Goal: Submit feedback/report problem: Submit feedback/report problem

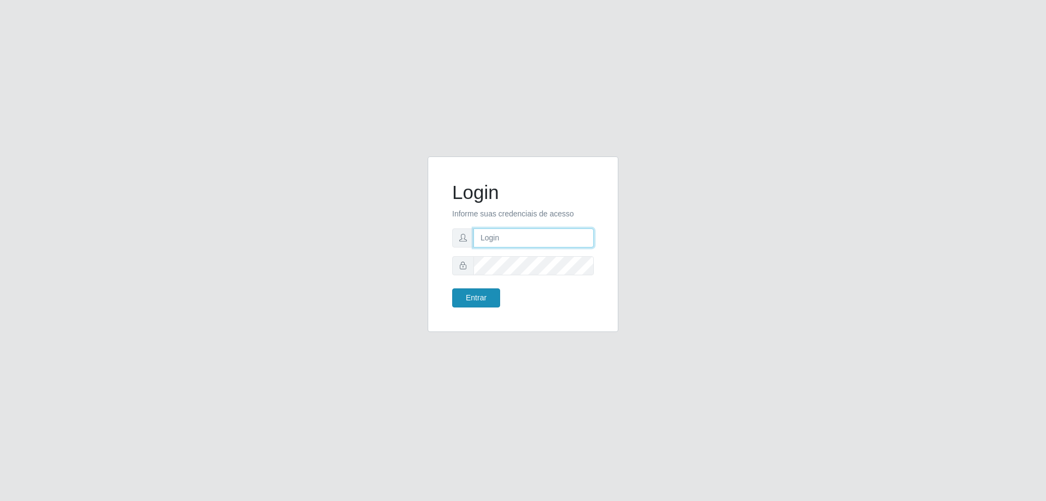
type input "mayara@frigomaster"
click at [463, 299] on button "Entrar" at bounding box center [476, 297] width 48 height 19
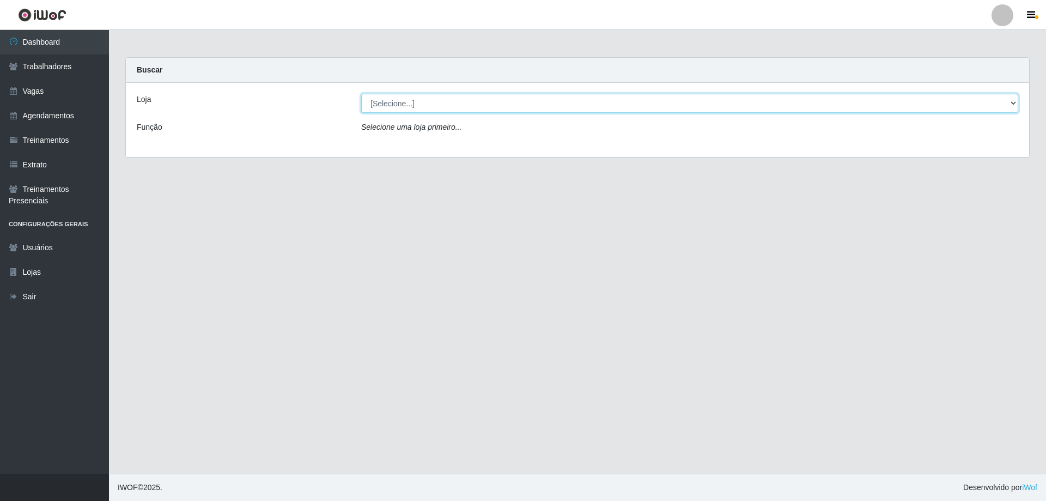
click at [612, 105] on select "[Selecione...] FrigoMaster" at bounding box center [689, 103] width 657 height 19
select select "392"
click at [361, 94] on select "[Selecione...] FrigoMaster" at bounding box center [689, 103] width 657 height 19
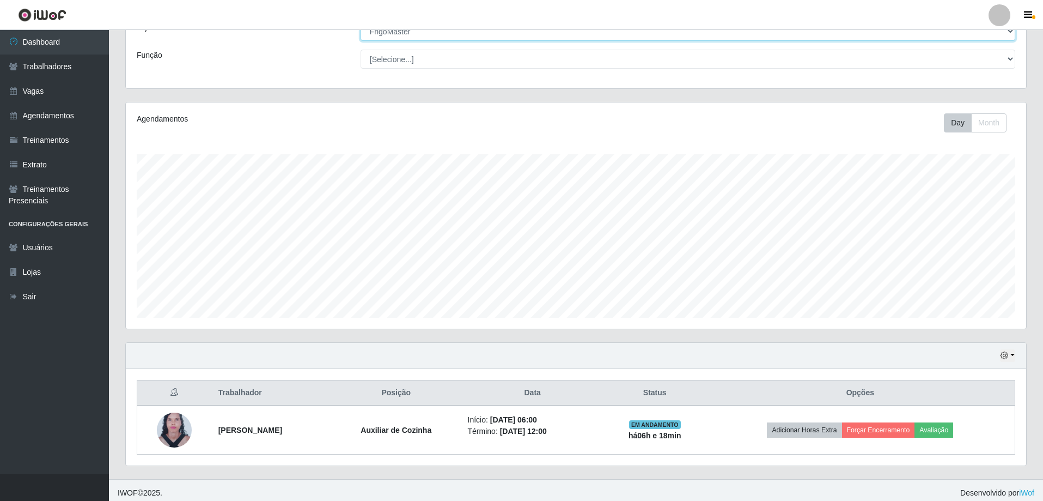
scroll to position [77, 0]
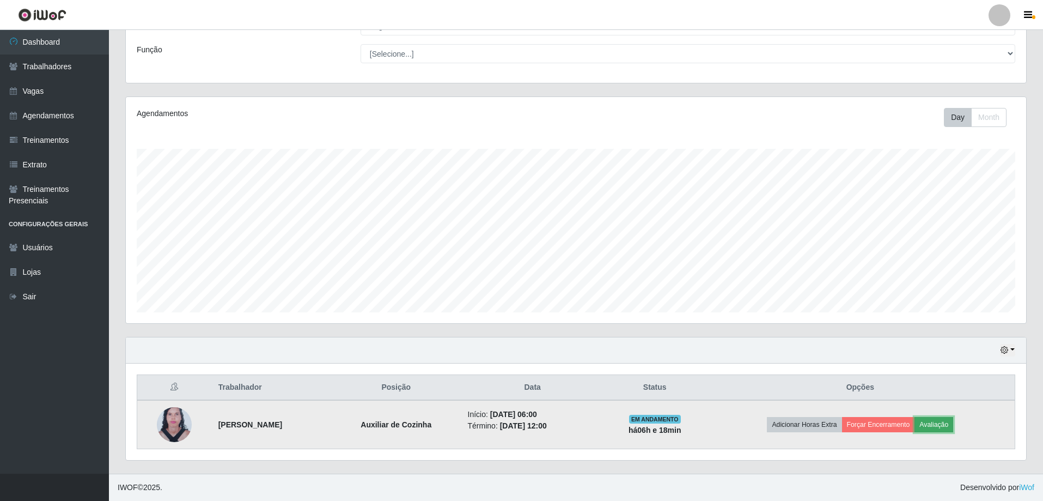
click at [946, 427] on button "Avaliação" at bounding box center [934, 424] width 39 height 15
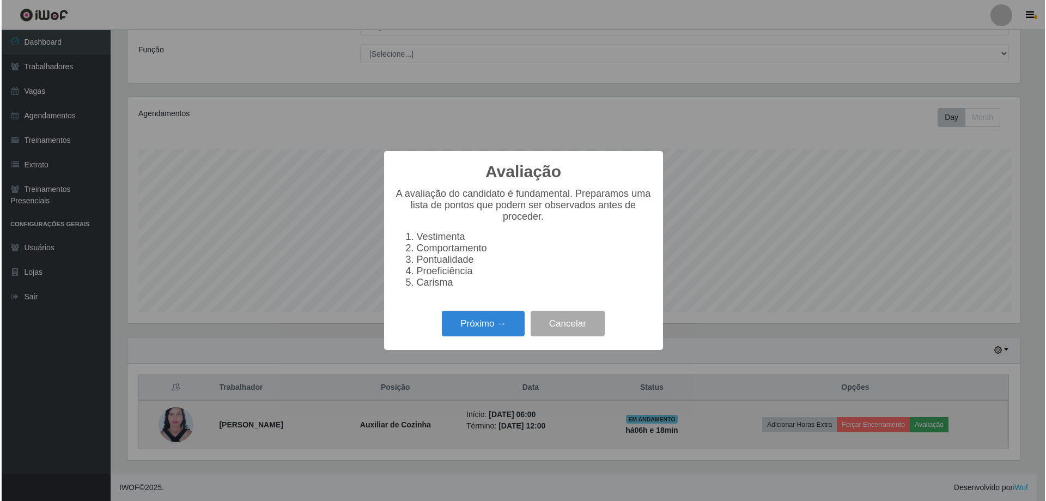
scroll to position [226, 895]
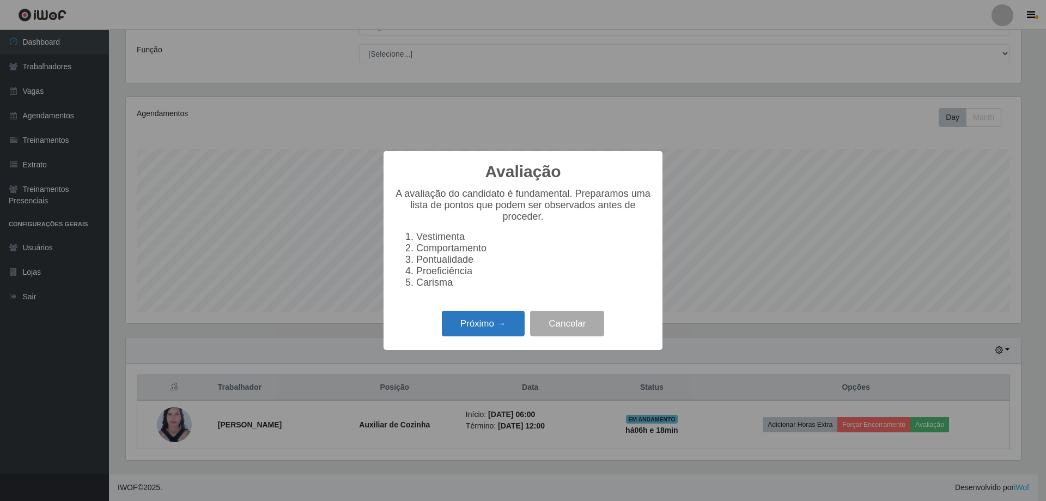
click at [457, 336] on button "Próximo →" at bounding box center [483, 324] width 83 height 26
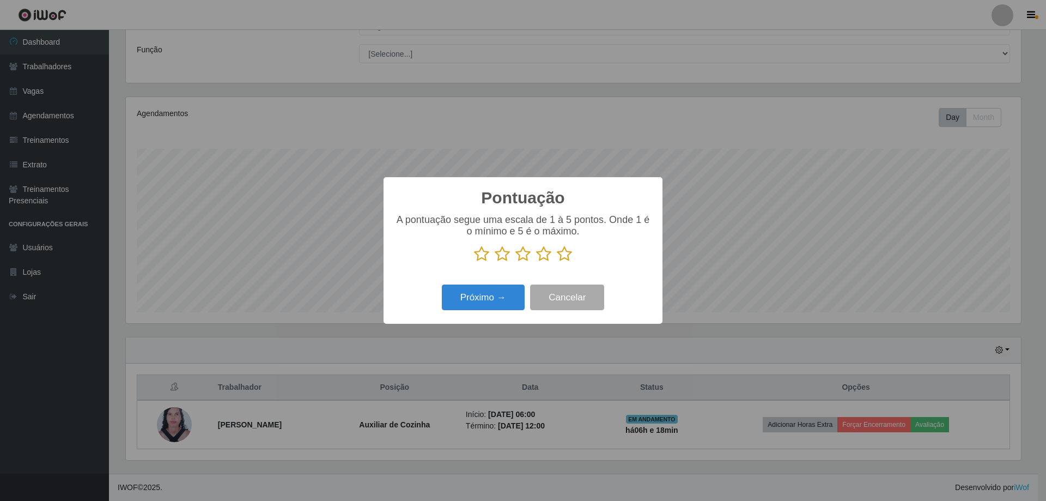
click at [563, 255] on icon at bounding box center [564, 254] width 15 height 16
click at [557, 262] on input "radio" at bounding box center [557, 262] width 0 height 0
click at [479, 294] on button "Próximo →" at bounding box center [483, 297] width 83 height 26
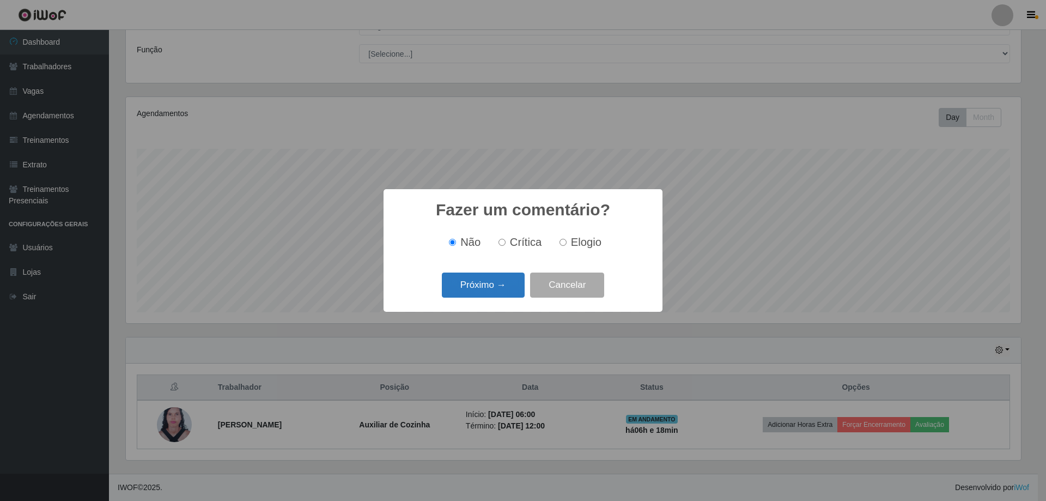
click at [479, 292] on button "Próximo →" at bounding box center [483, 285] width 83 height 26
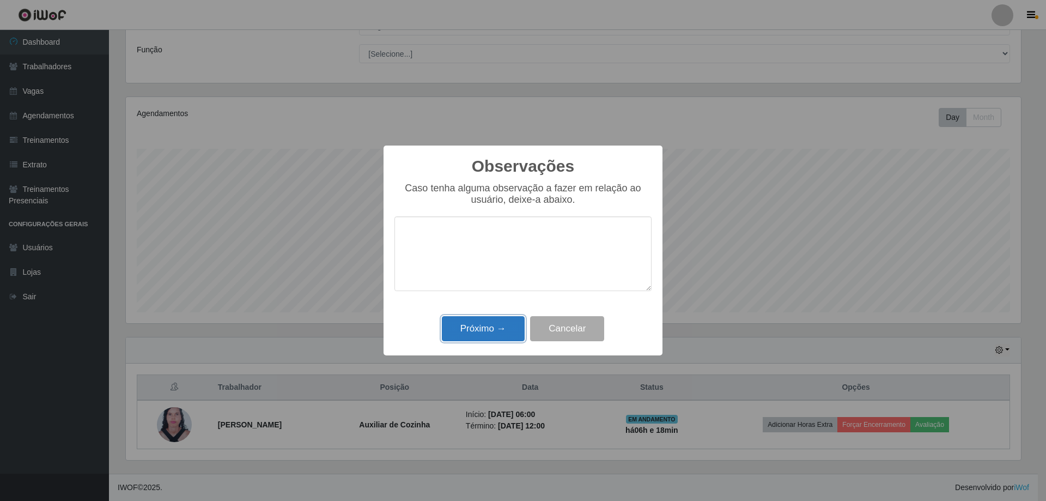
click at [507, 331] on button "Próximo →" at bounding box center [483, 329] width 83 height 26
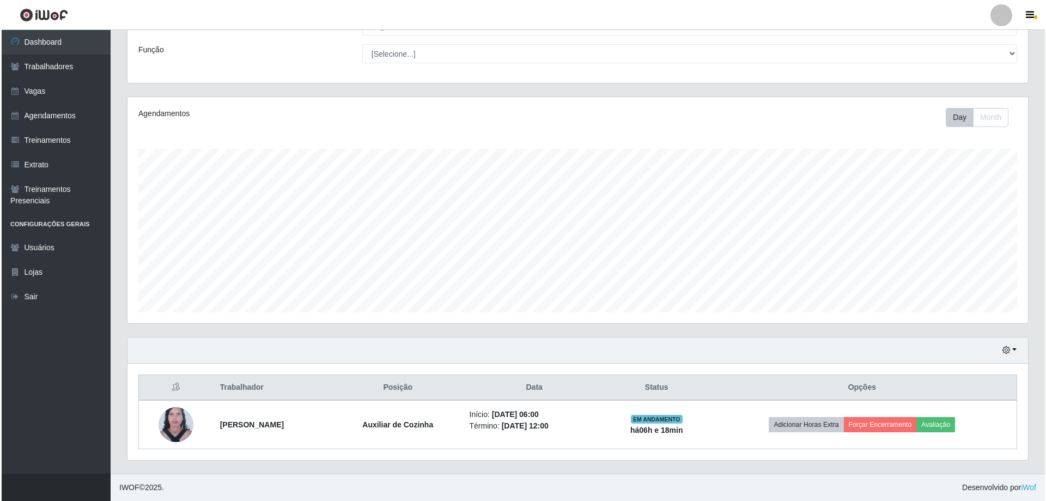
scroll to position [226, 901]
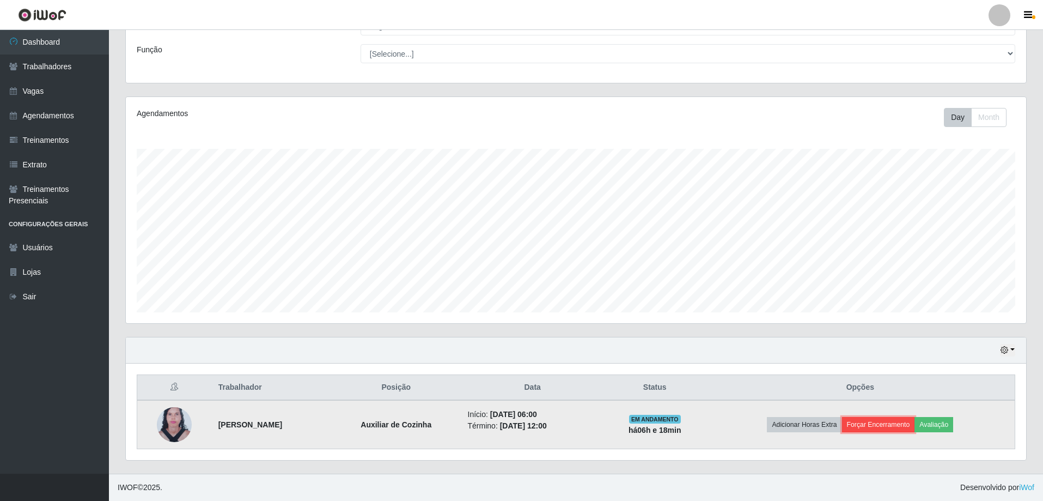
click at [875, 423] on button "Forçar Encerramento" at bounding box center [878, 424] width 73 height 15
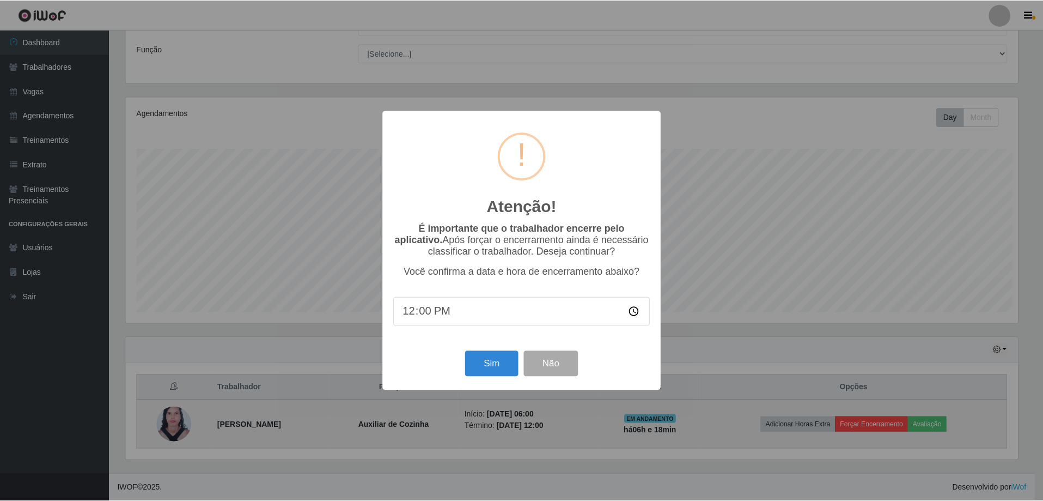
scroll to position [226, 895]
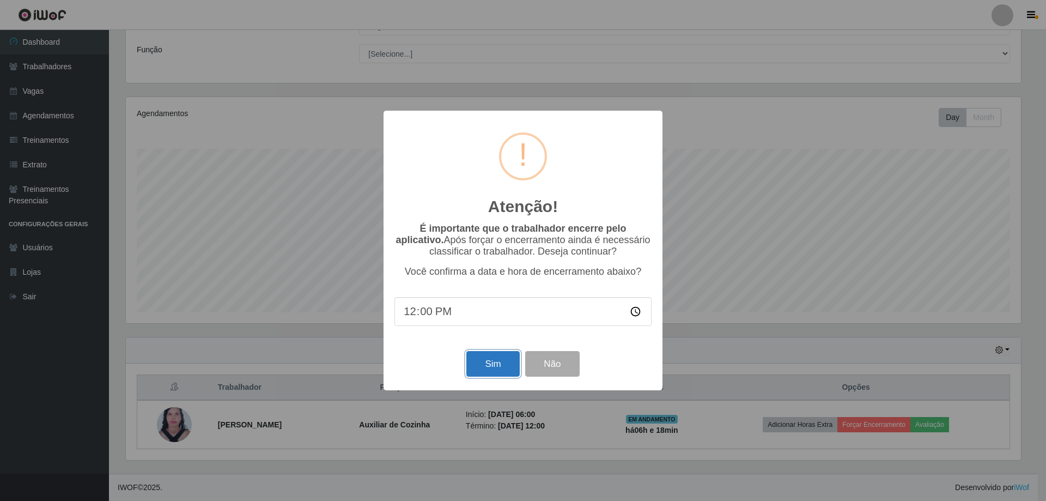
click at [483, 376] on button "Sim" at bounding box center [492, 364] width 53 height 26
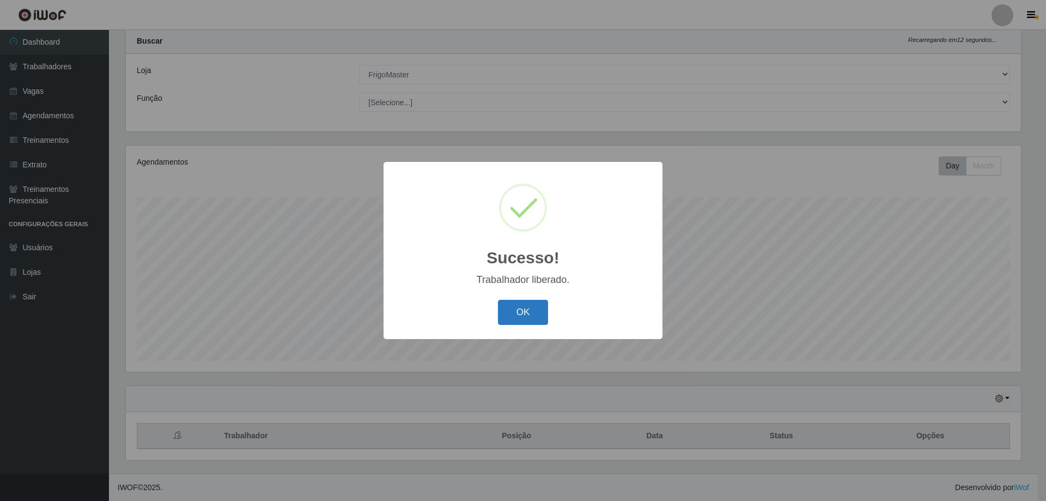
click at [509, 316] on button "OK" at bounding box center [523, 313] width 51 height 26
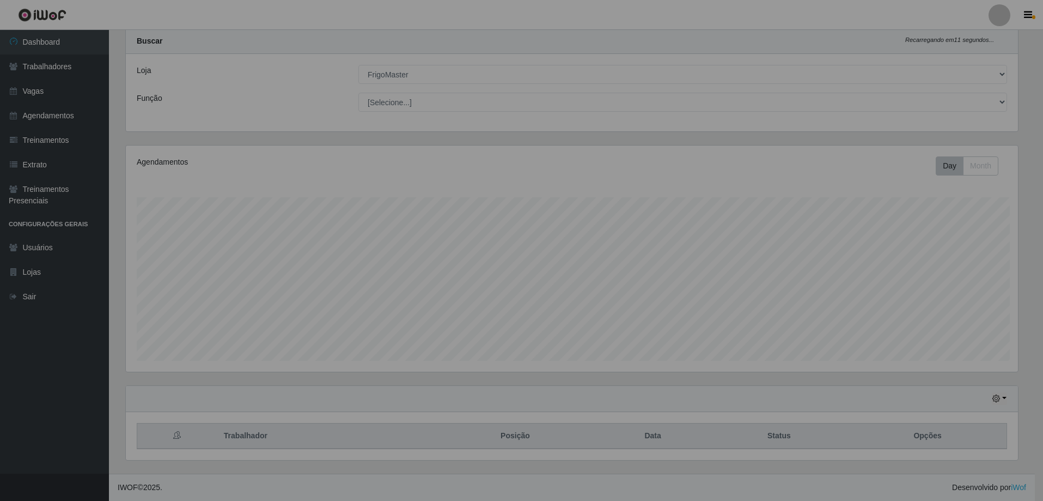
scroll to position [226, 901]
